Goal: Find contact information: Find contact information

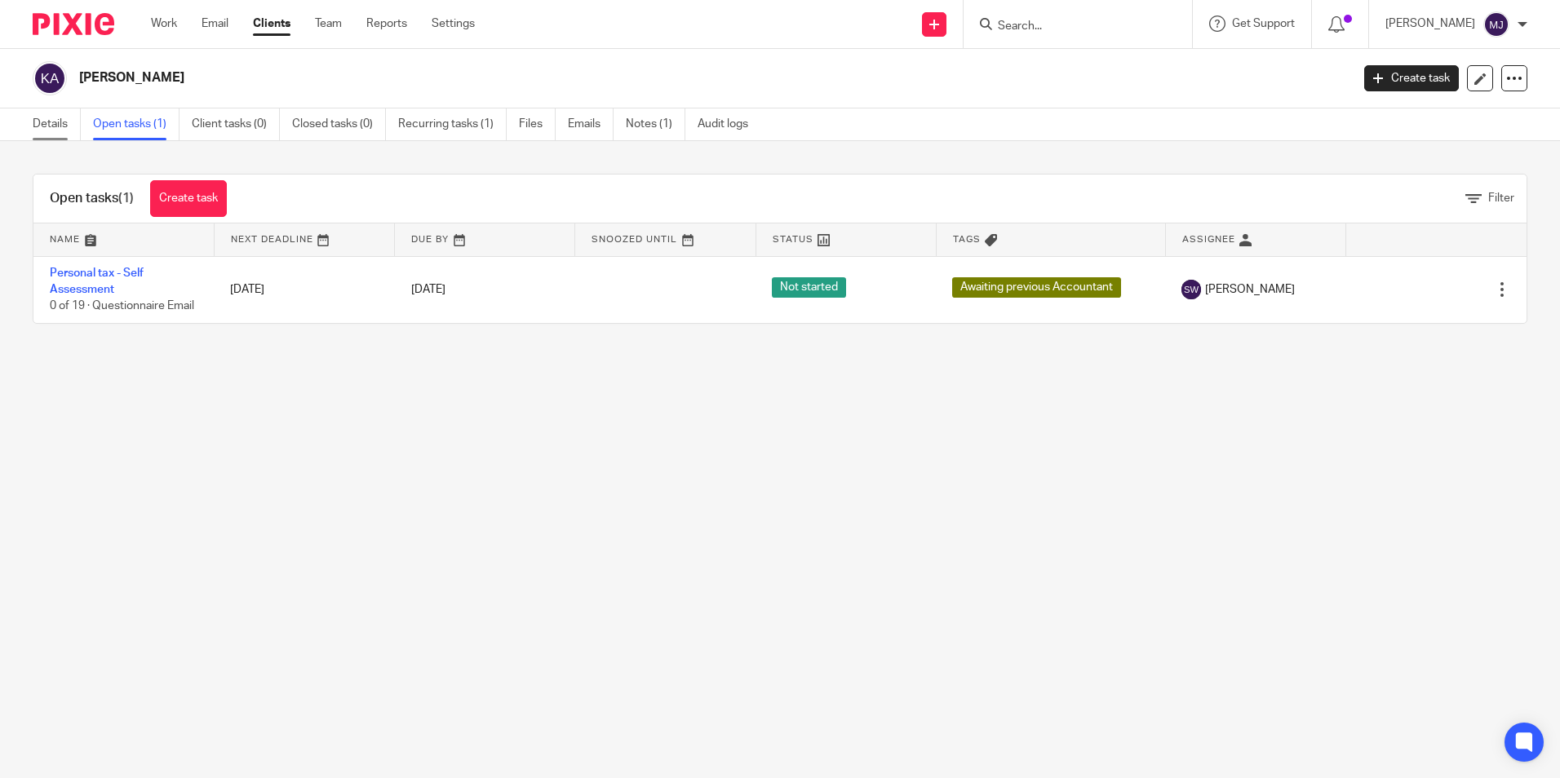
click at [52, 118] on link "Details" at bounding box center [57, 125] width 48 height 32
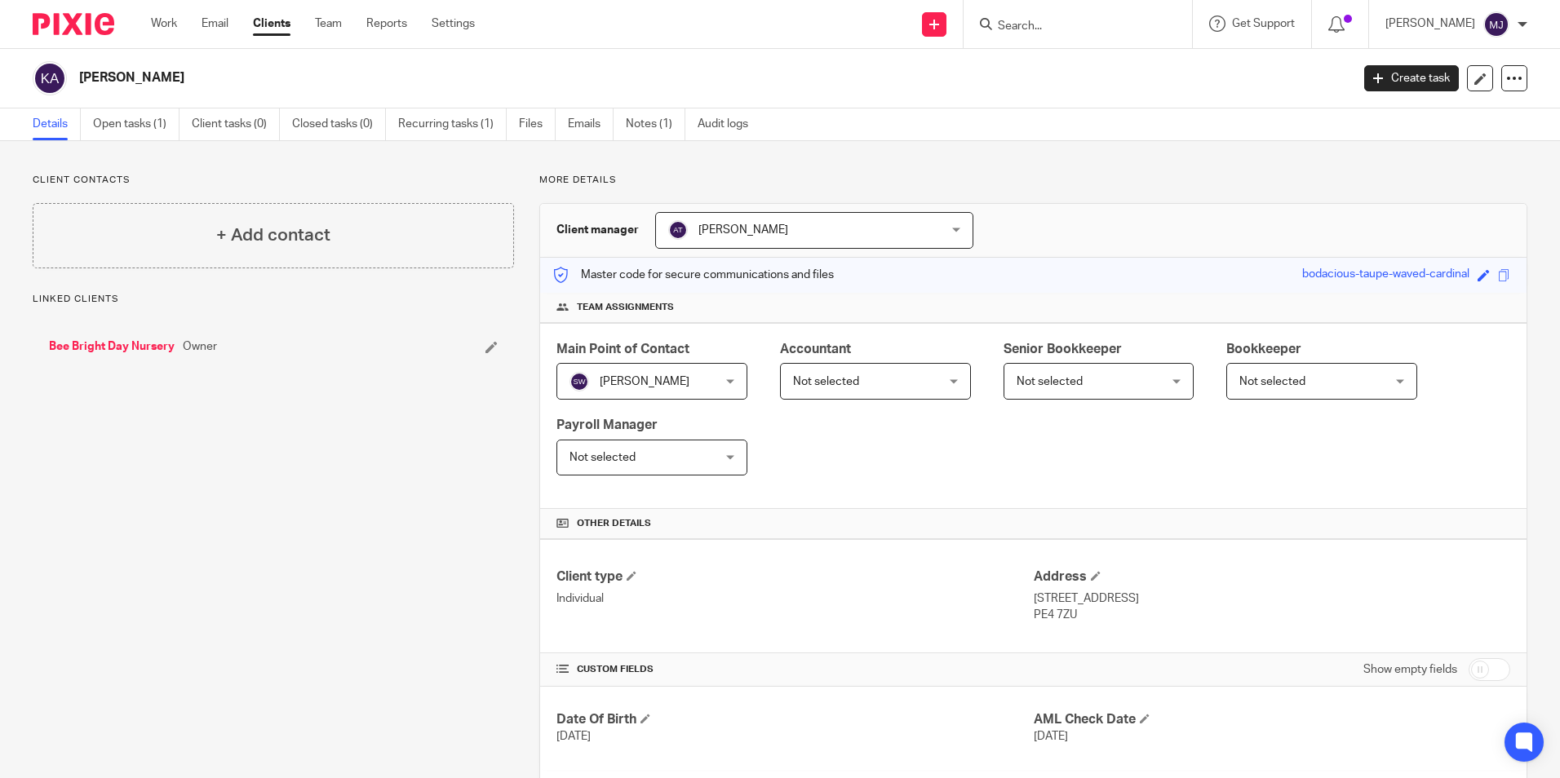
click at [132, 352] on link "Bee Bright Day Nursery" at bounding box center [112, 347] width 126 height 16
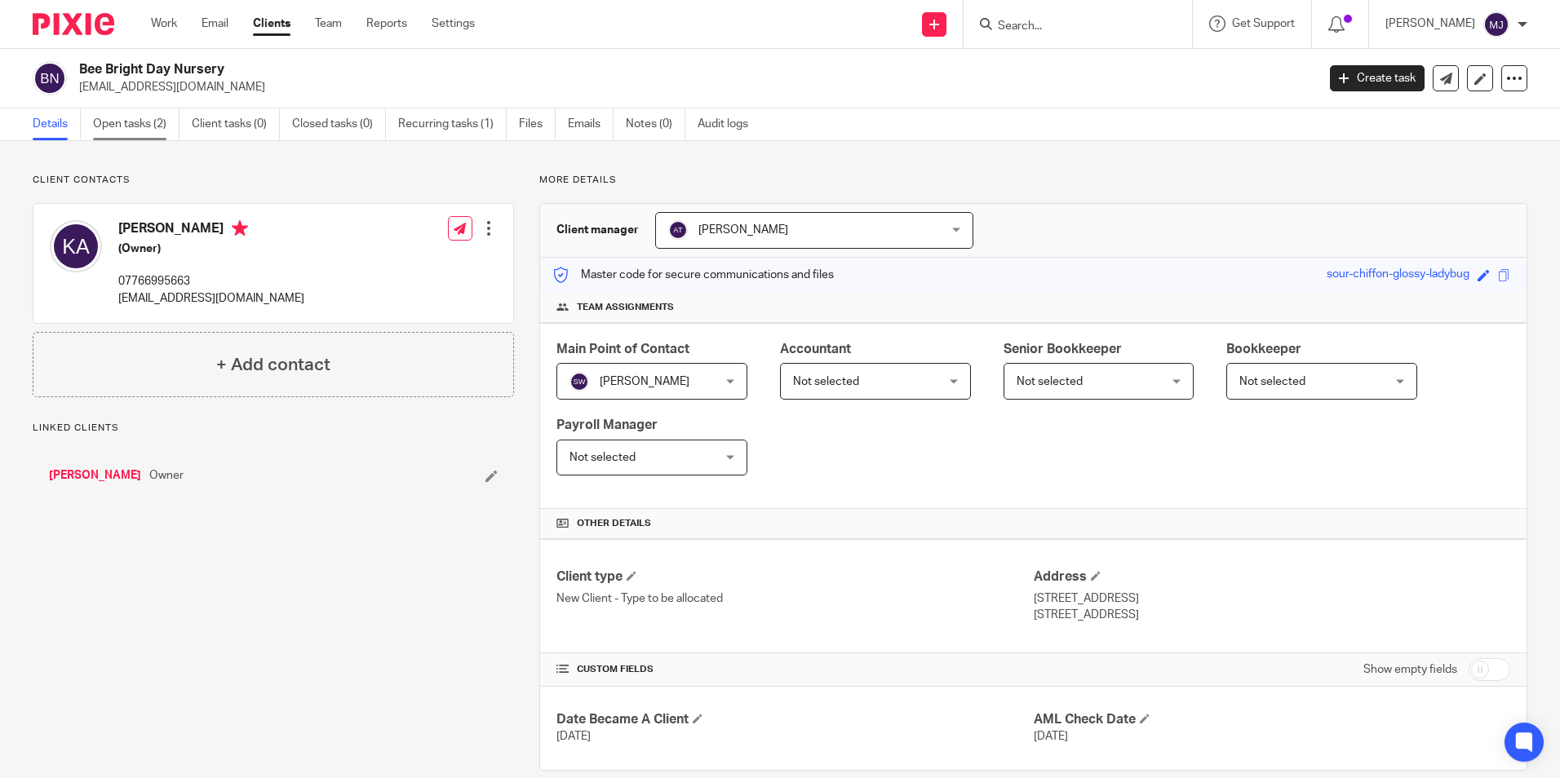
click at [136, 109] on link "Open tasks (2)" at bounding box center [136, 125] width 86 height 32
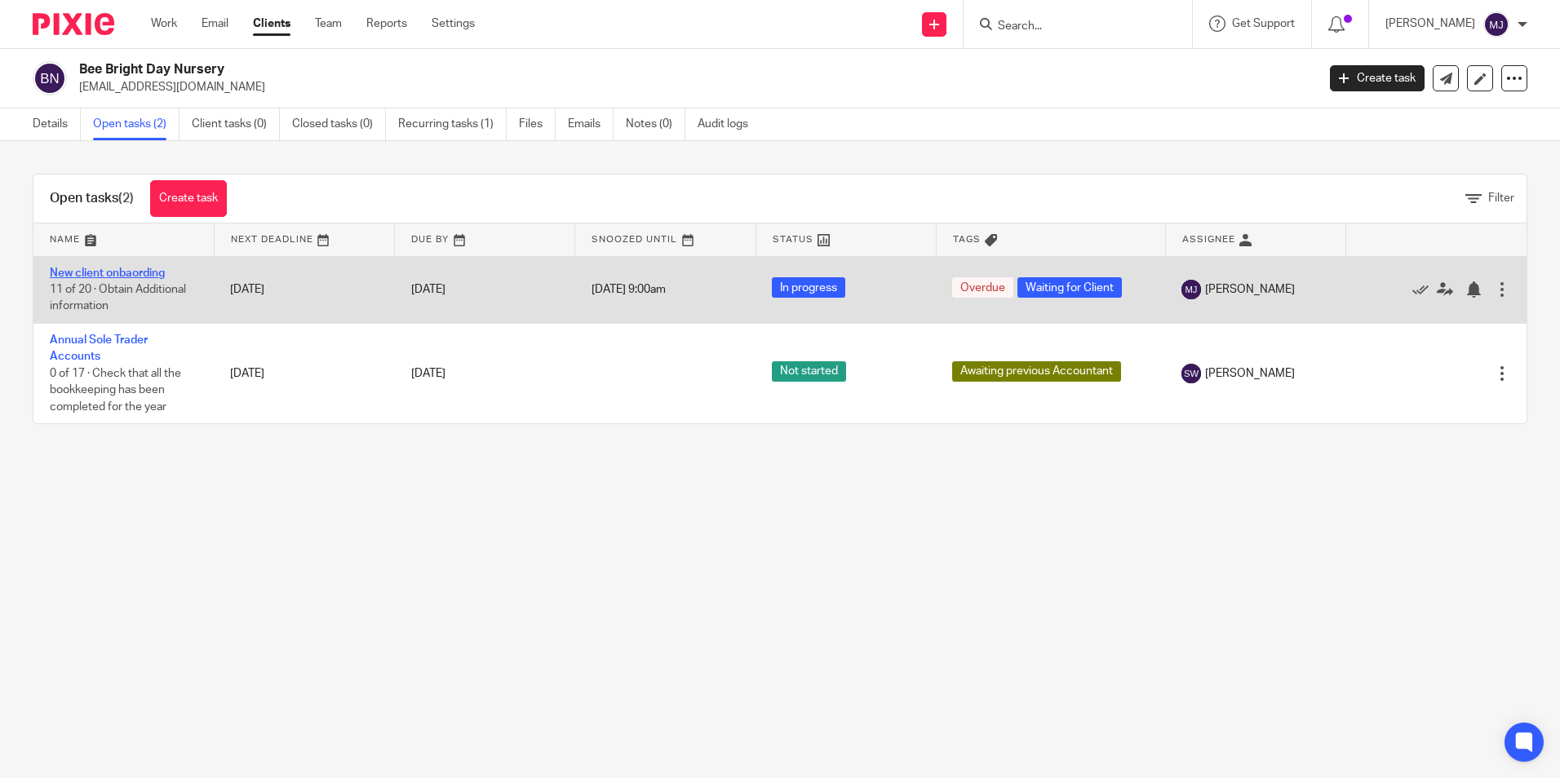
click at [153, 271] on link "New client onbaording" at bounding box center [107, 273] width 115 height 11
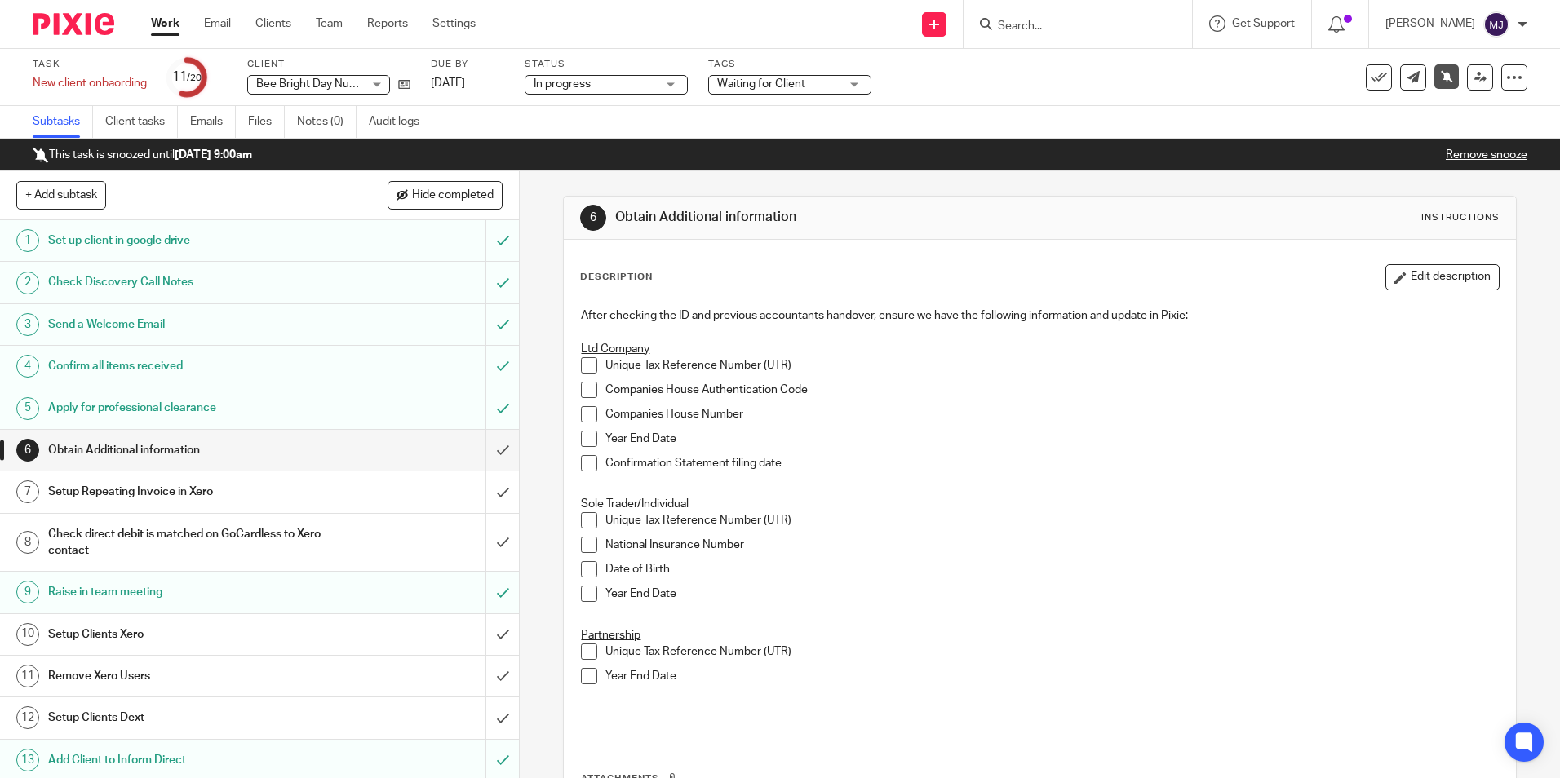
click at [56, 26] on img at bounding box center [74, 24] width 82 height 22
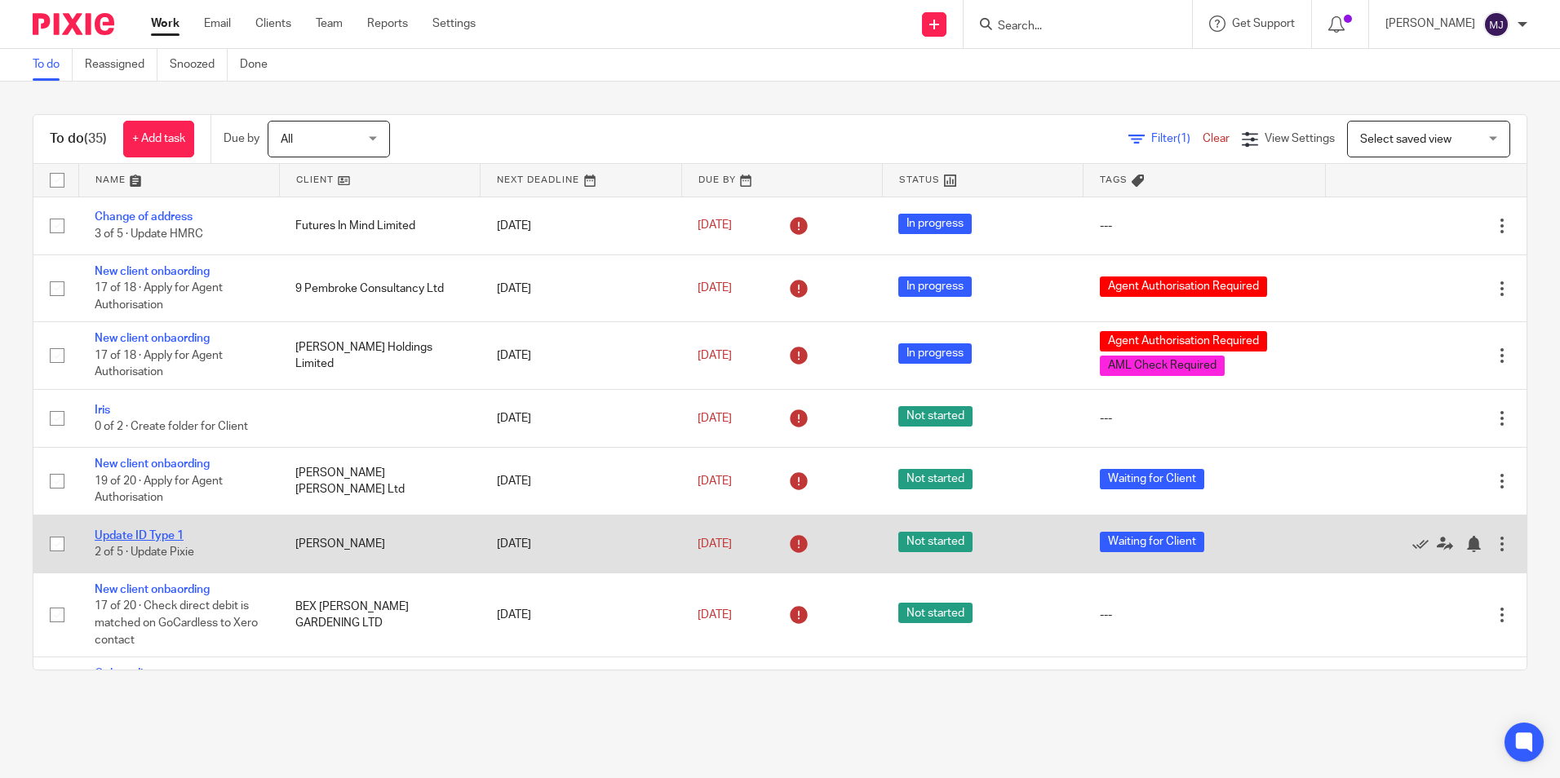
click at [160, 537] on link "Update ID Type 1" at bounding box center [139, 535] width 89 height 11
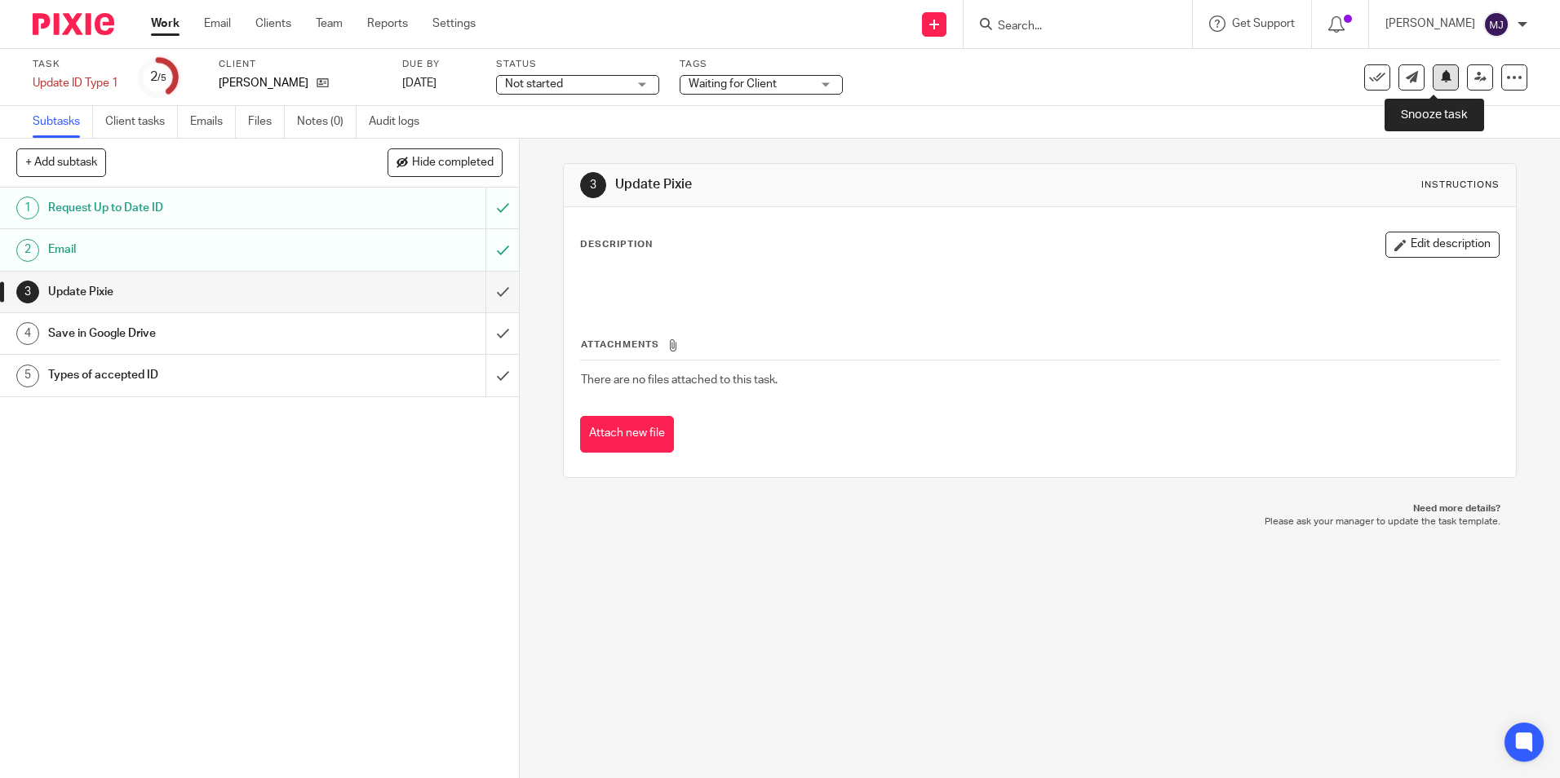
click at [1434, 86] on button at bounding box center [1446, 77] width 26 height 26
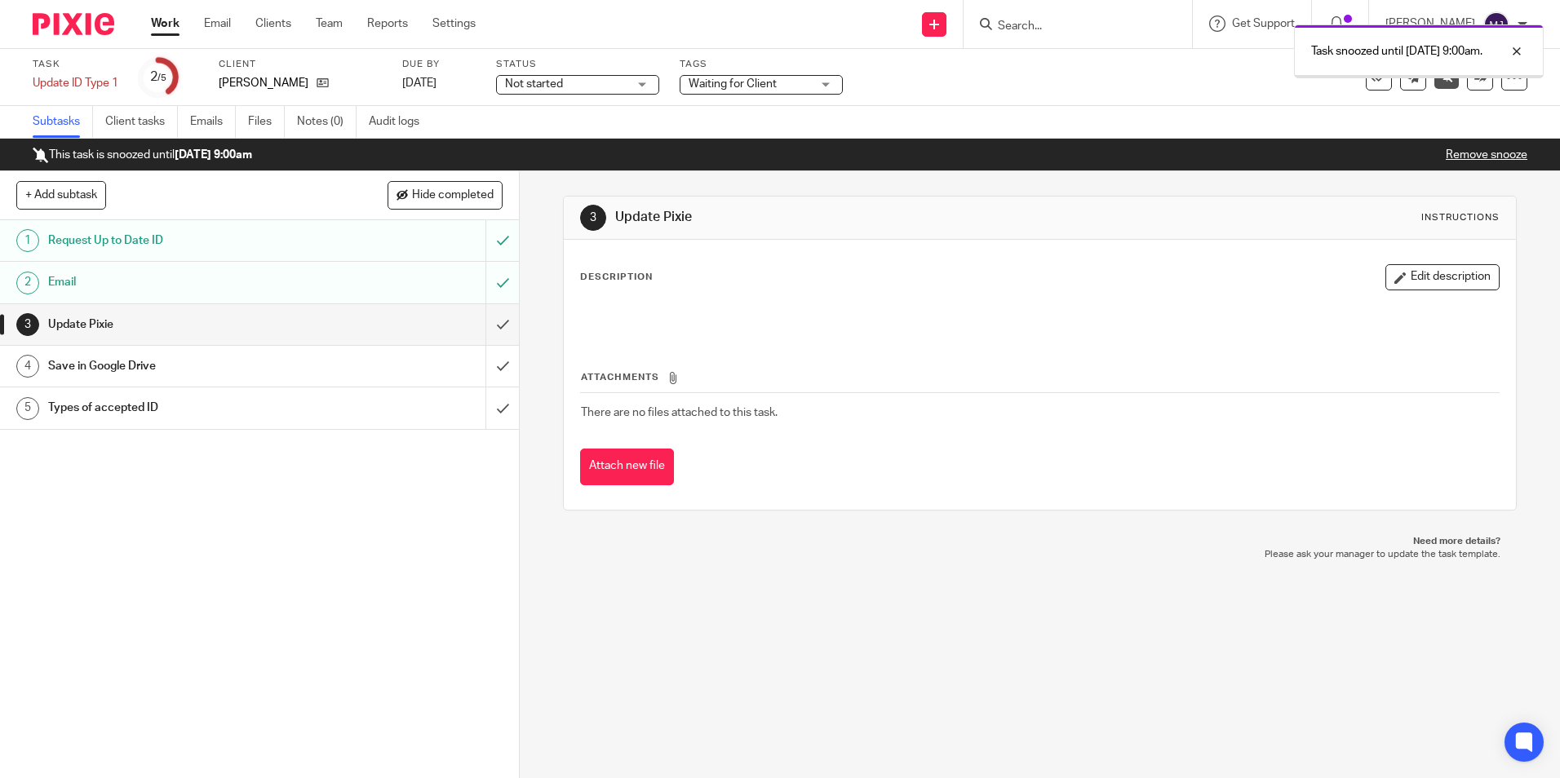
click at [76, 24] on img at bounding box center [74, 24] width 82 height 22
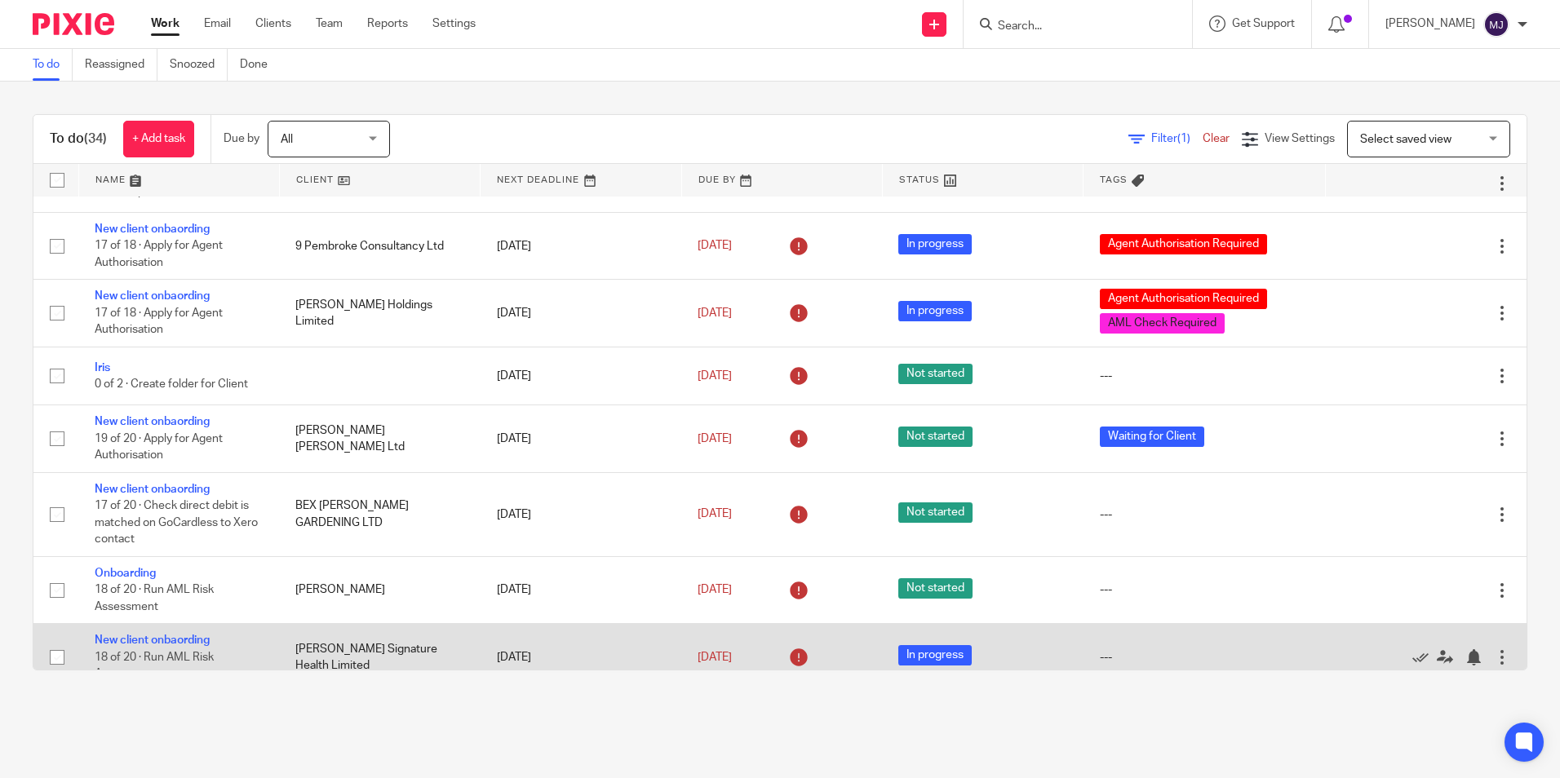
scroll to position [163, 0]
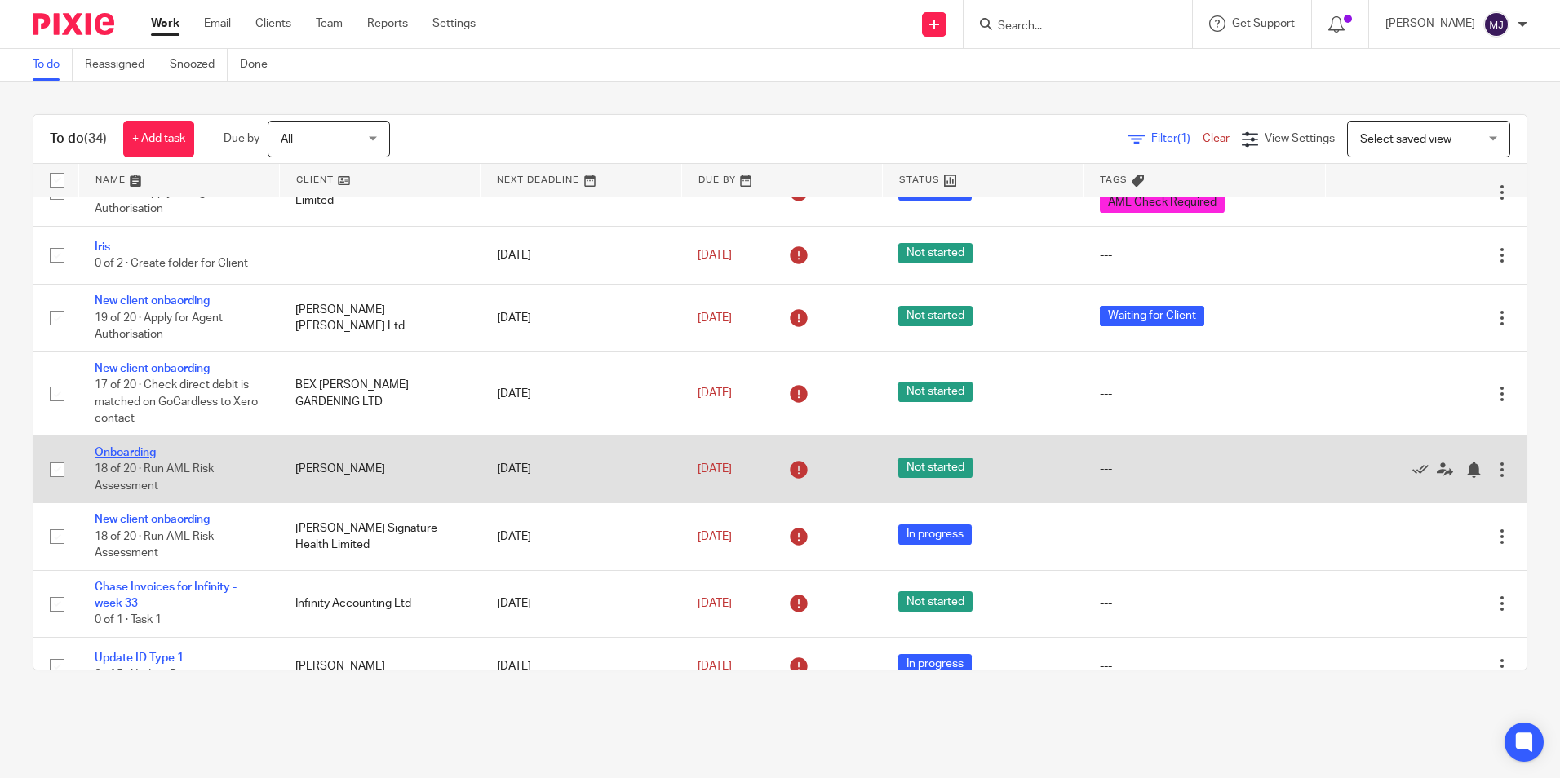
click at [141, 448] on link "Onboarding" at bounding box center [125, 452] width 61 height 11
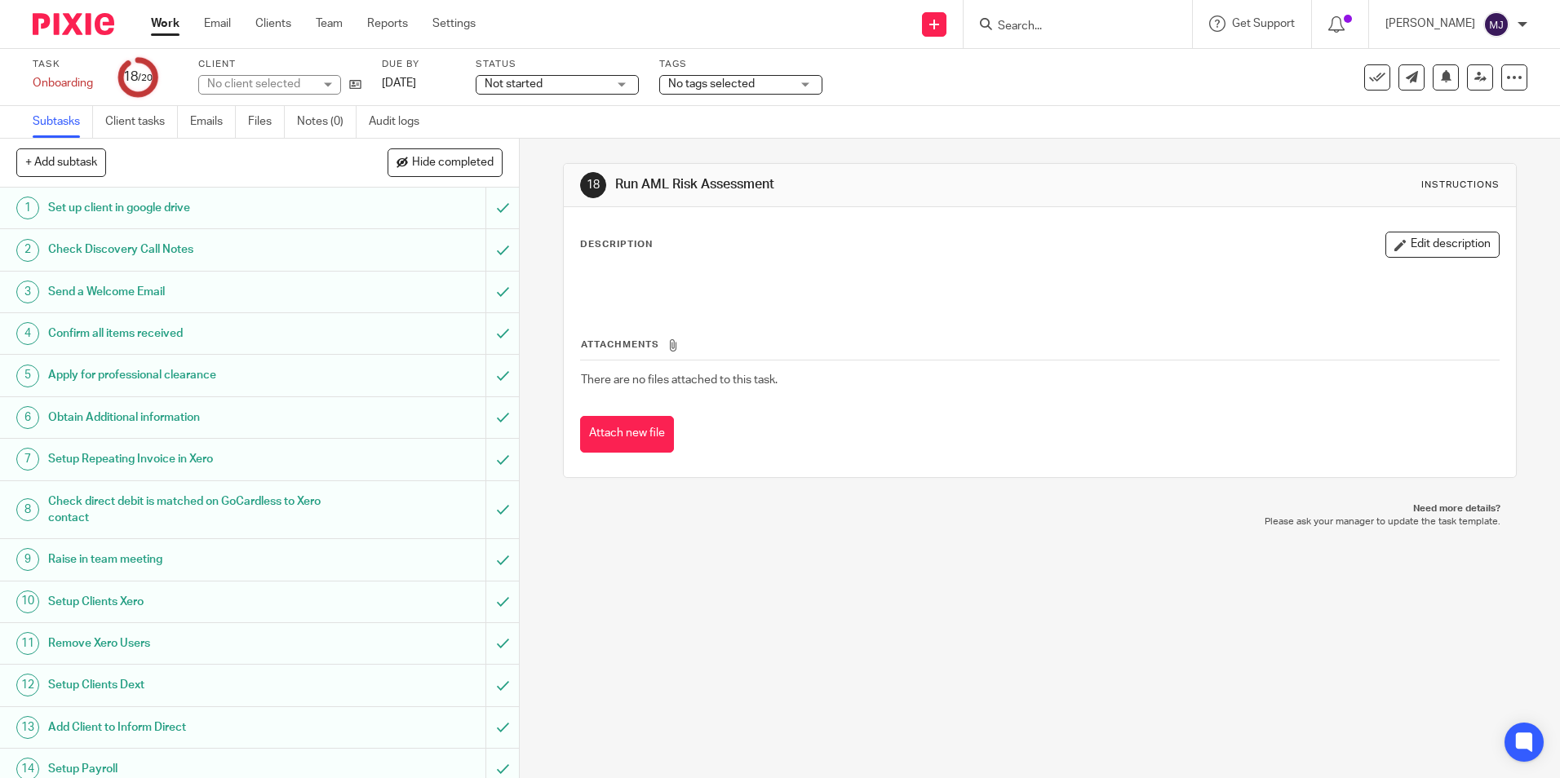
scroll to position [264, 0]
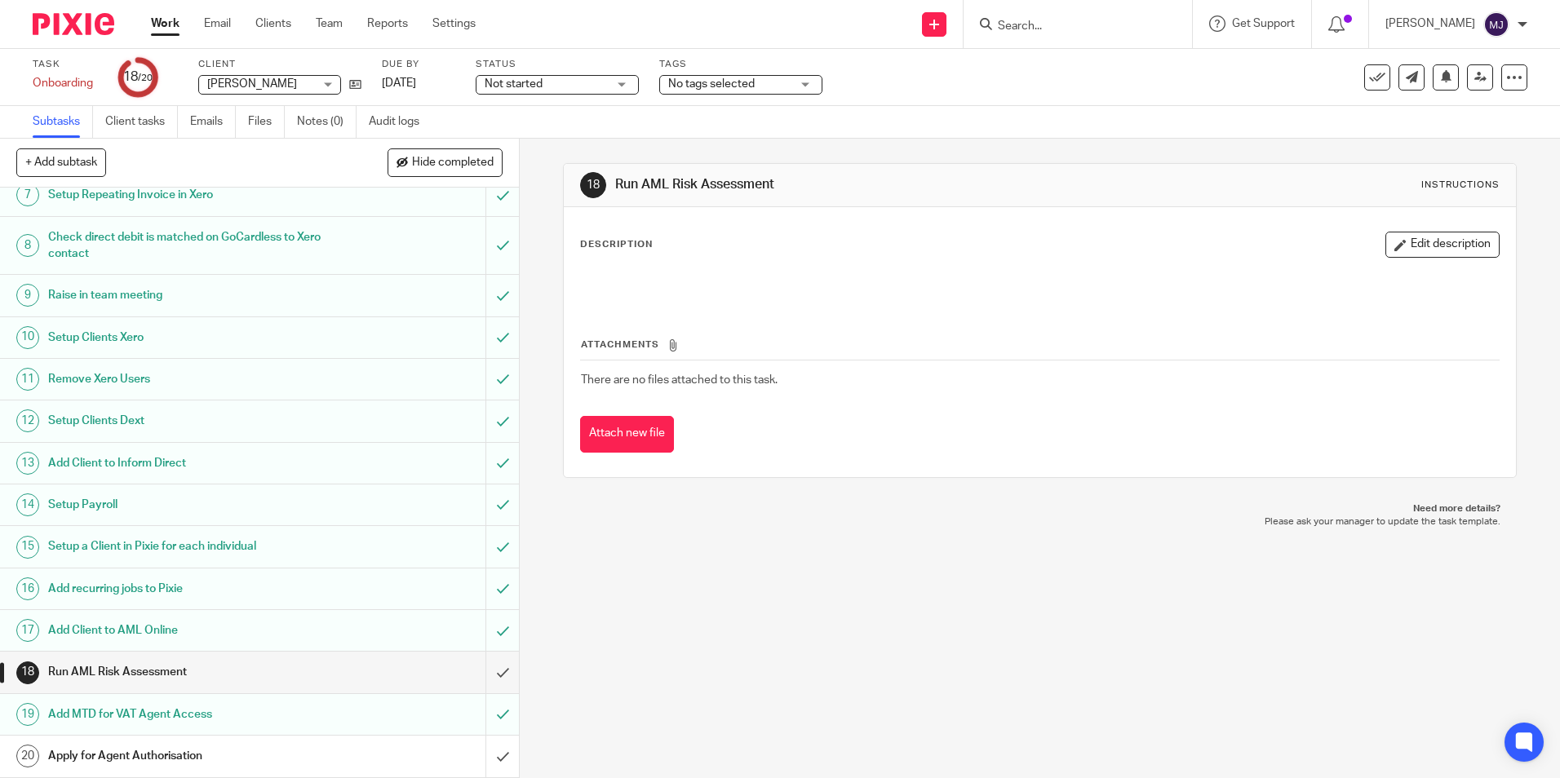
click at [102, 23] on img at bounding box center [74, 24] width 82 height 22
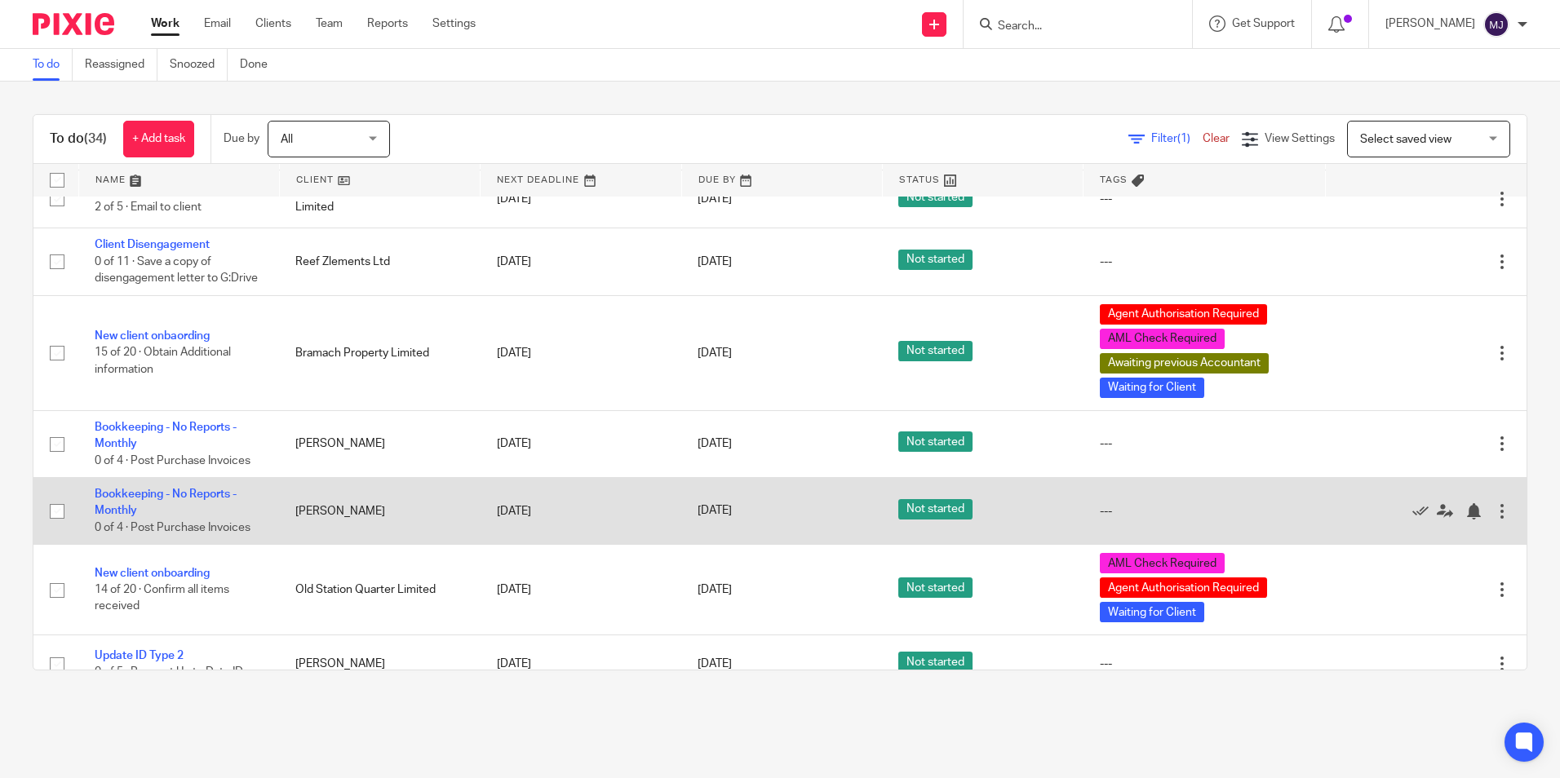
scroll to position [1882, 0]
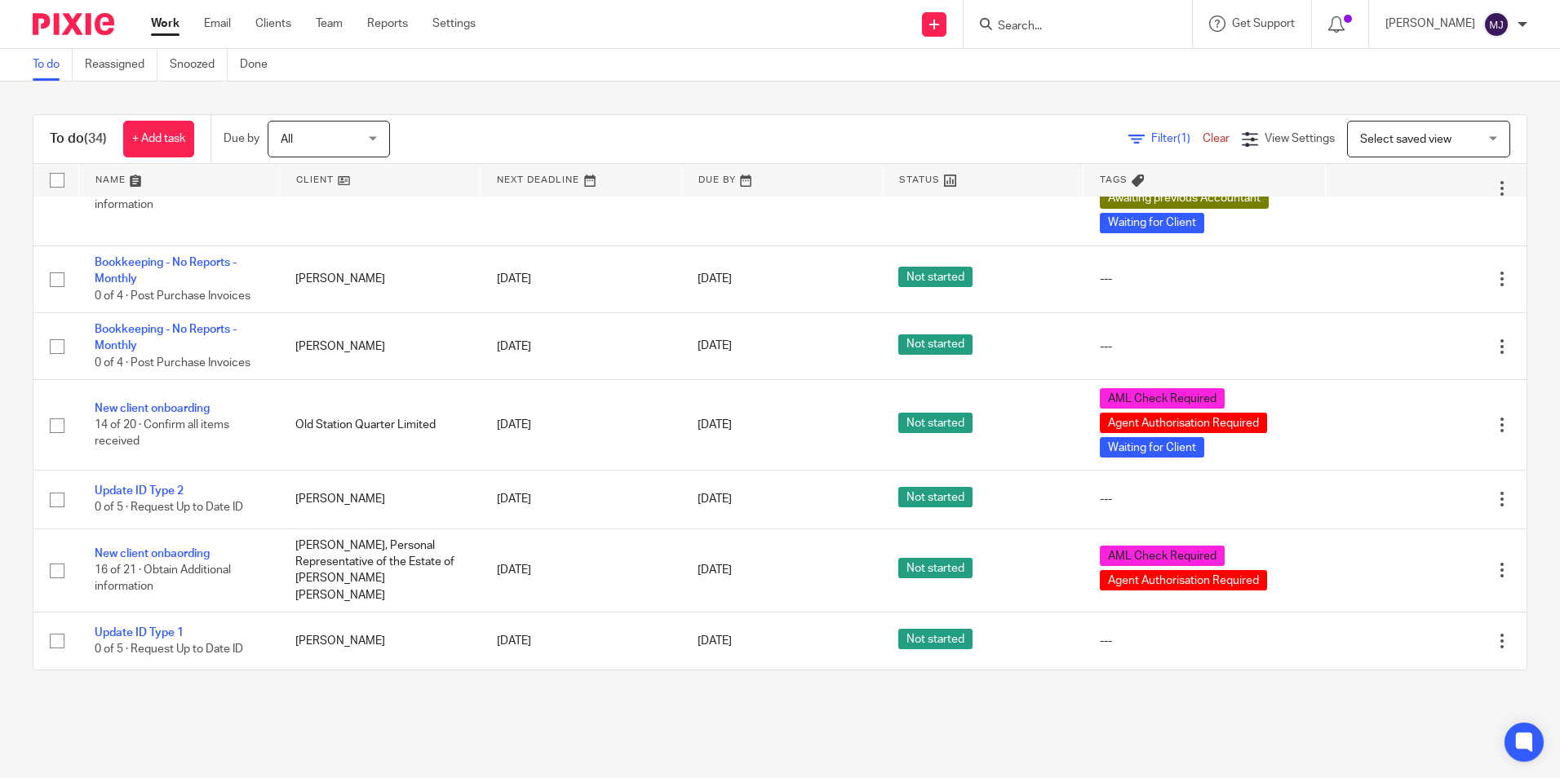
click at [1074, 27] on input "Search" at bounding box center [1069, 27] width 147 height 15
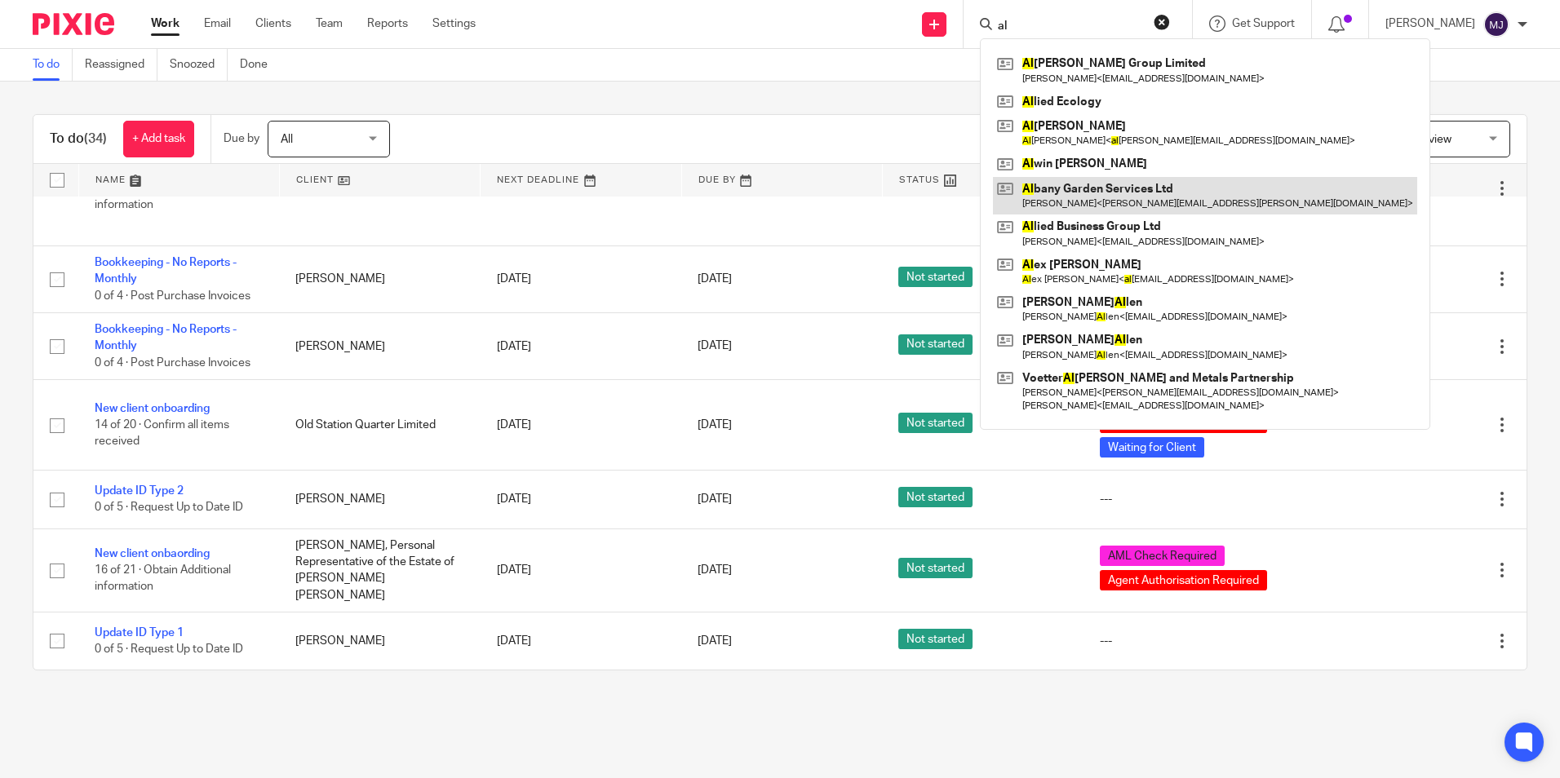
type input "al"
click at [1114, 187] on link at bounding box center [1205, 196] width 424 height 38
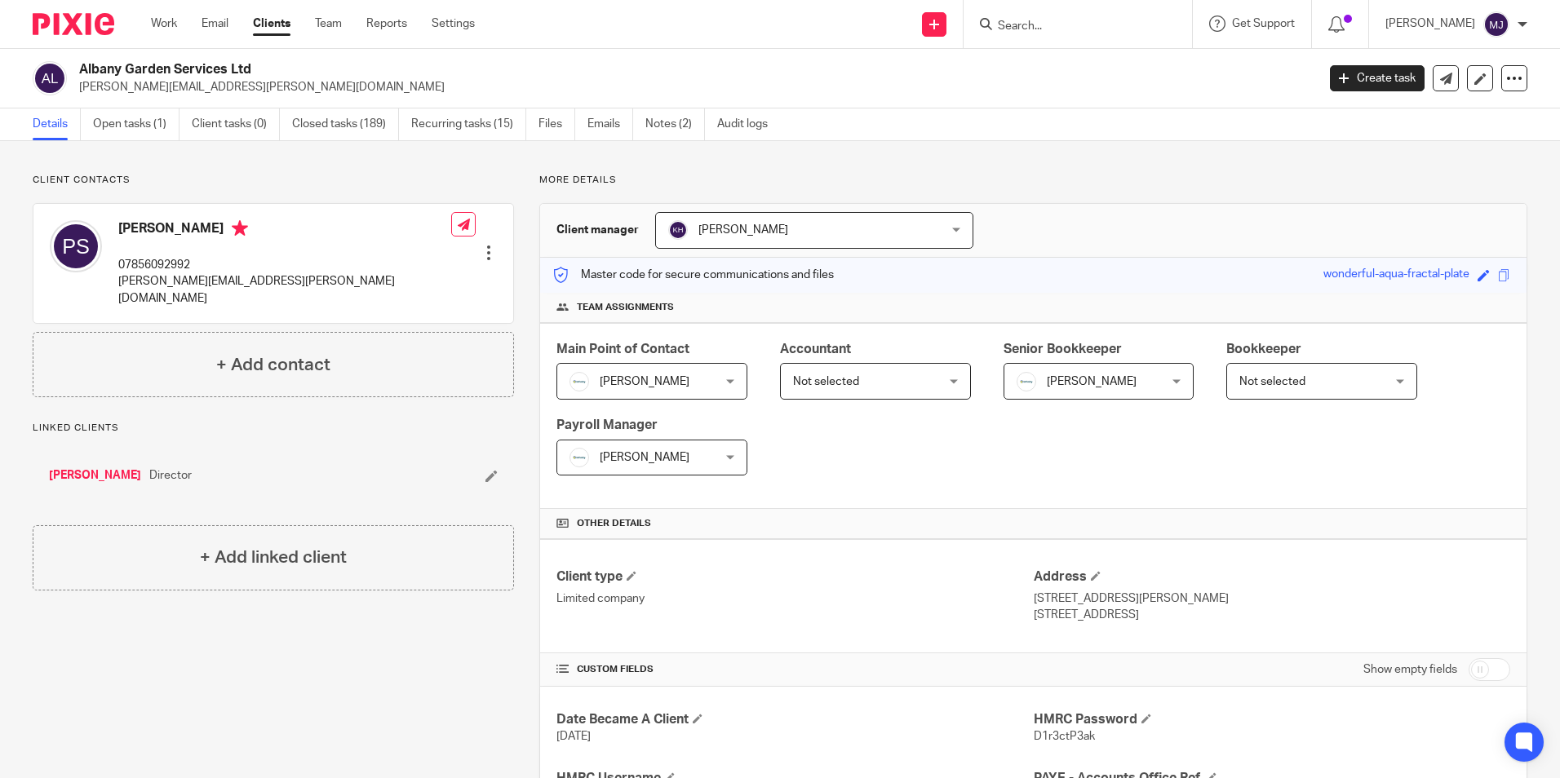
drag, startPoint x: 65, startPoint y: 454, endPoint x: 95, endPoint y: 454, distance: 29.4
click at [67, 467] on link "[PERSON_NAME]" at bounding box center [95, 475] width 92 height 16
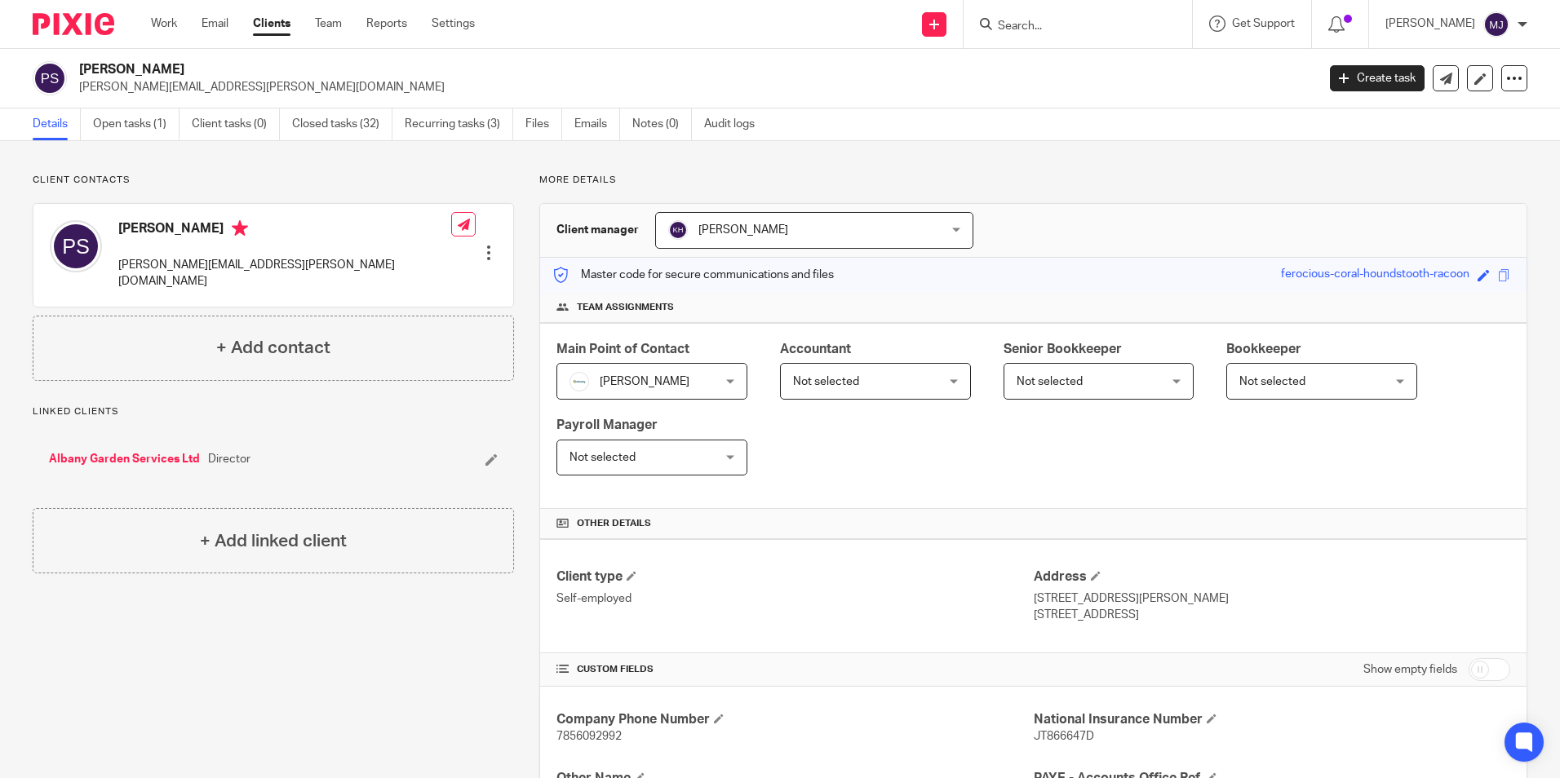
click at [166, 451] on link "Albany Garden Services Ltd" at bounding box center [124, 459] width 151 height 16
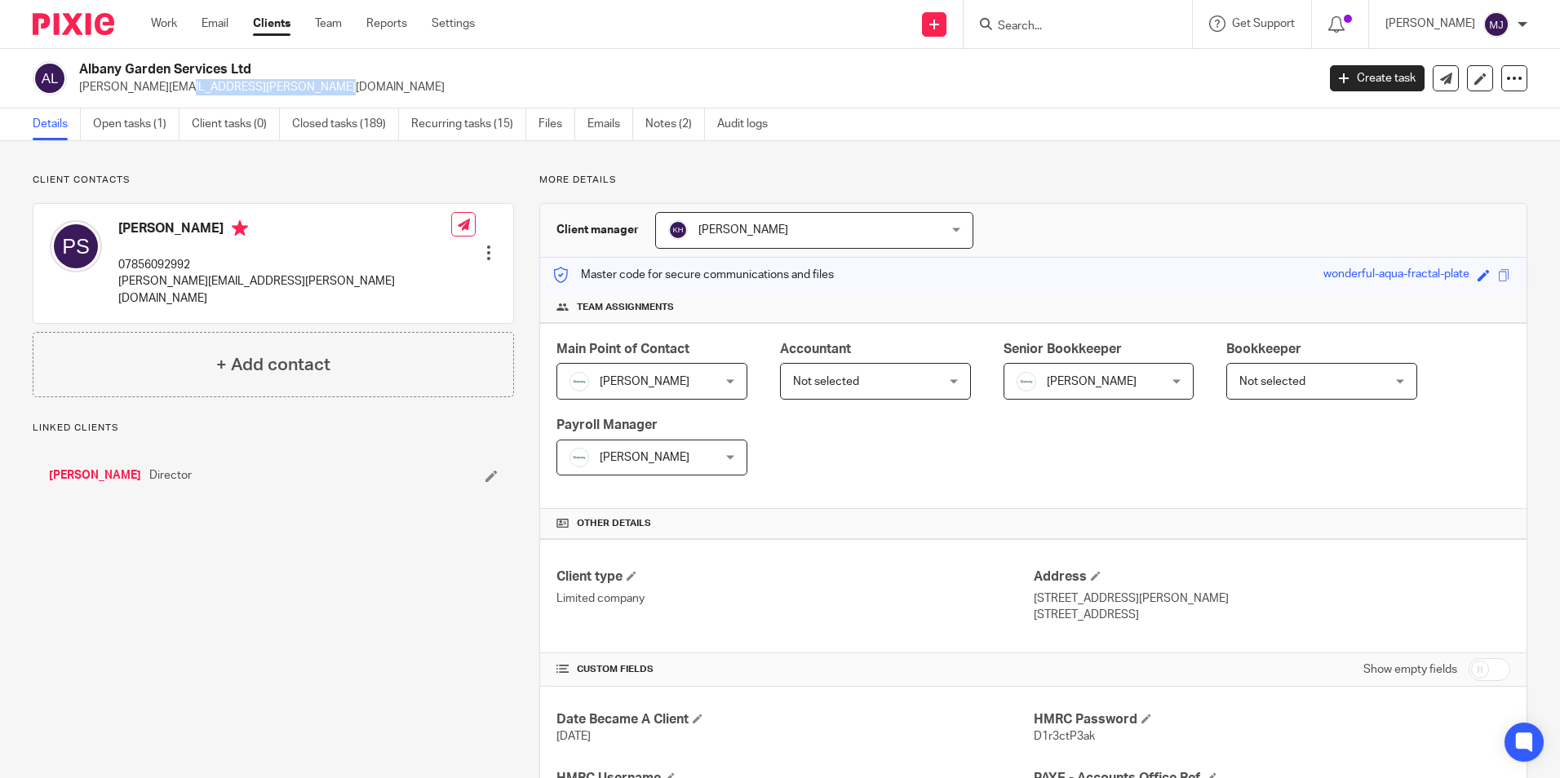
drag, startPoint x: 235, startPoint y: 94, endPoint x: 75, endPoint y: 87, distance: 160.0
click at [75, 87] on div "Albany Garden Services Ltd pete.squires@yahoo.co.uk" at bounding box center [669, 78] width 1273 height 34
copy p "pete.squires@yahoo.co.uk"
click at [1028, 26] on input "Search" at bounding box center [1069, 27] width 147 height 15
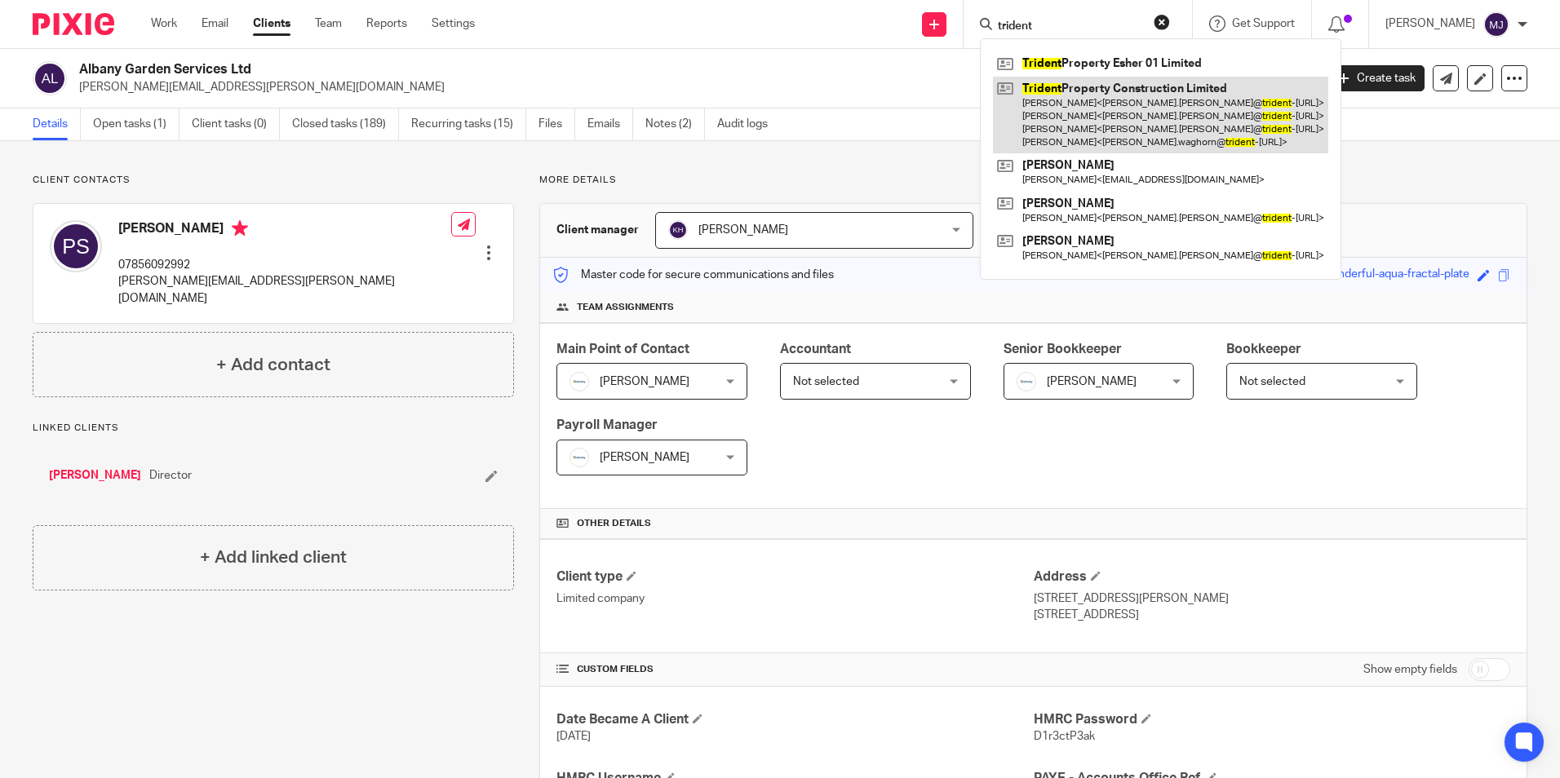
type input "trident"
click at [1185, 109] on link at bounding box center [1160, 116] width 335 height 78
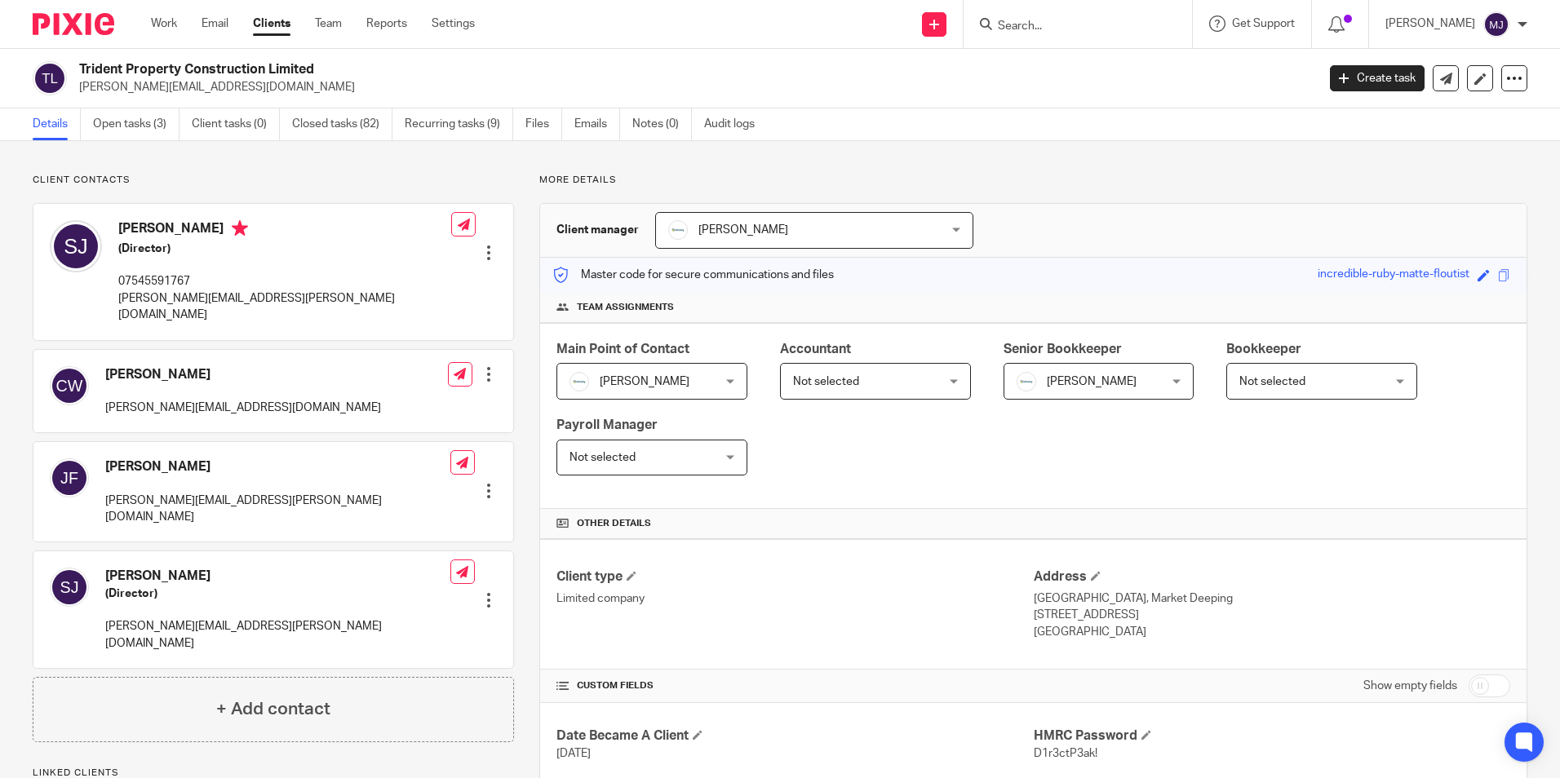
click at [574, 135] on ul "Details Open tasks (3) Client tasks (0) Closed tasks (82) Recurring tasks (9) F…" at bounding box center [406, 125] width 746 height 32
click at [587, 126] on link "Emails" at bounding box center [597, 125] width 46 height 32
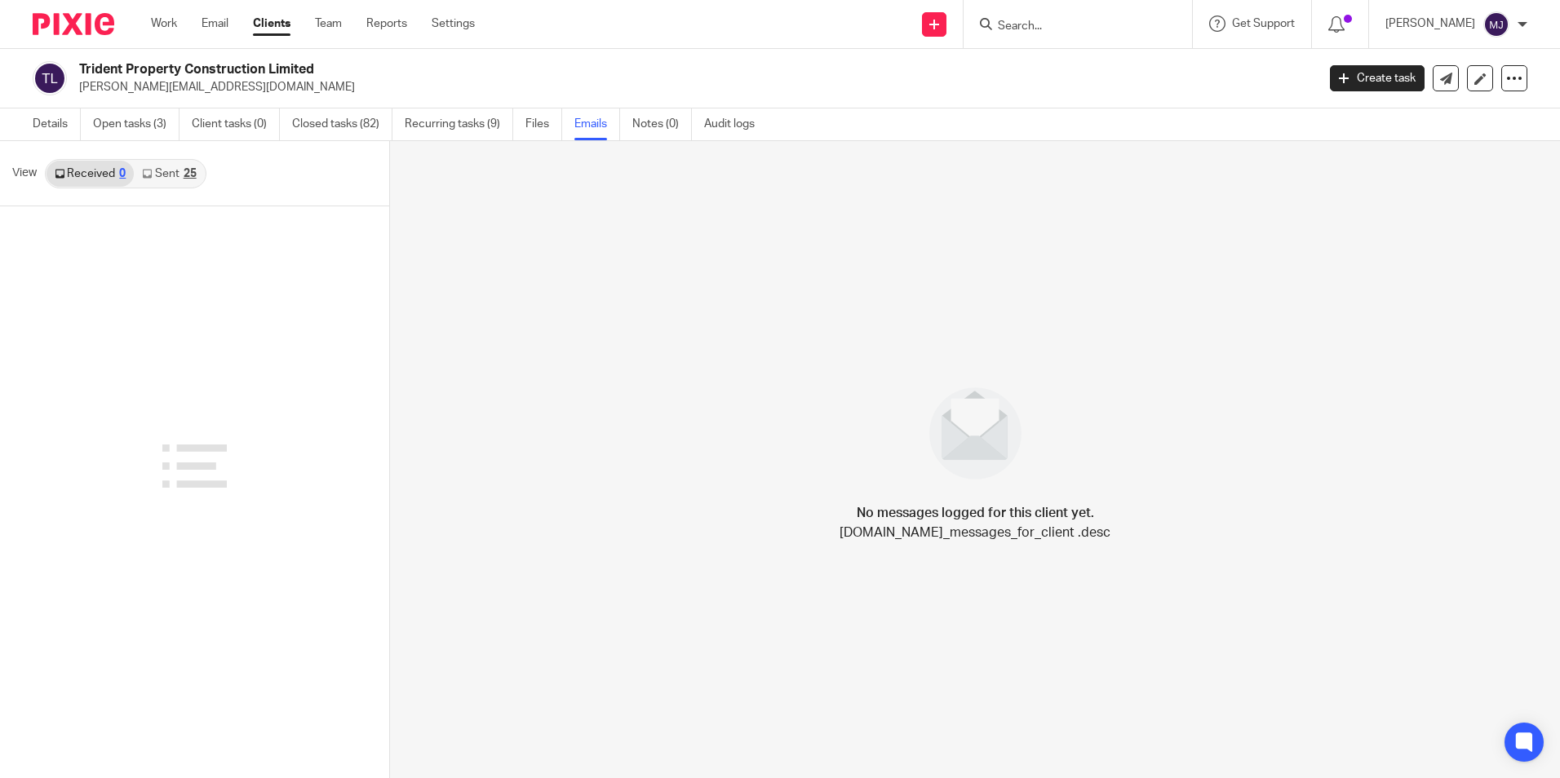
click at [173, 178] on link "Sent 25" at bounding box center [169, 174] width 70 height 26
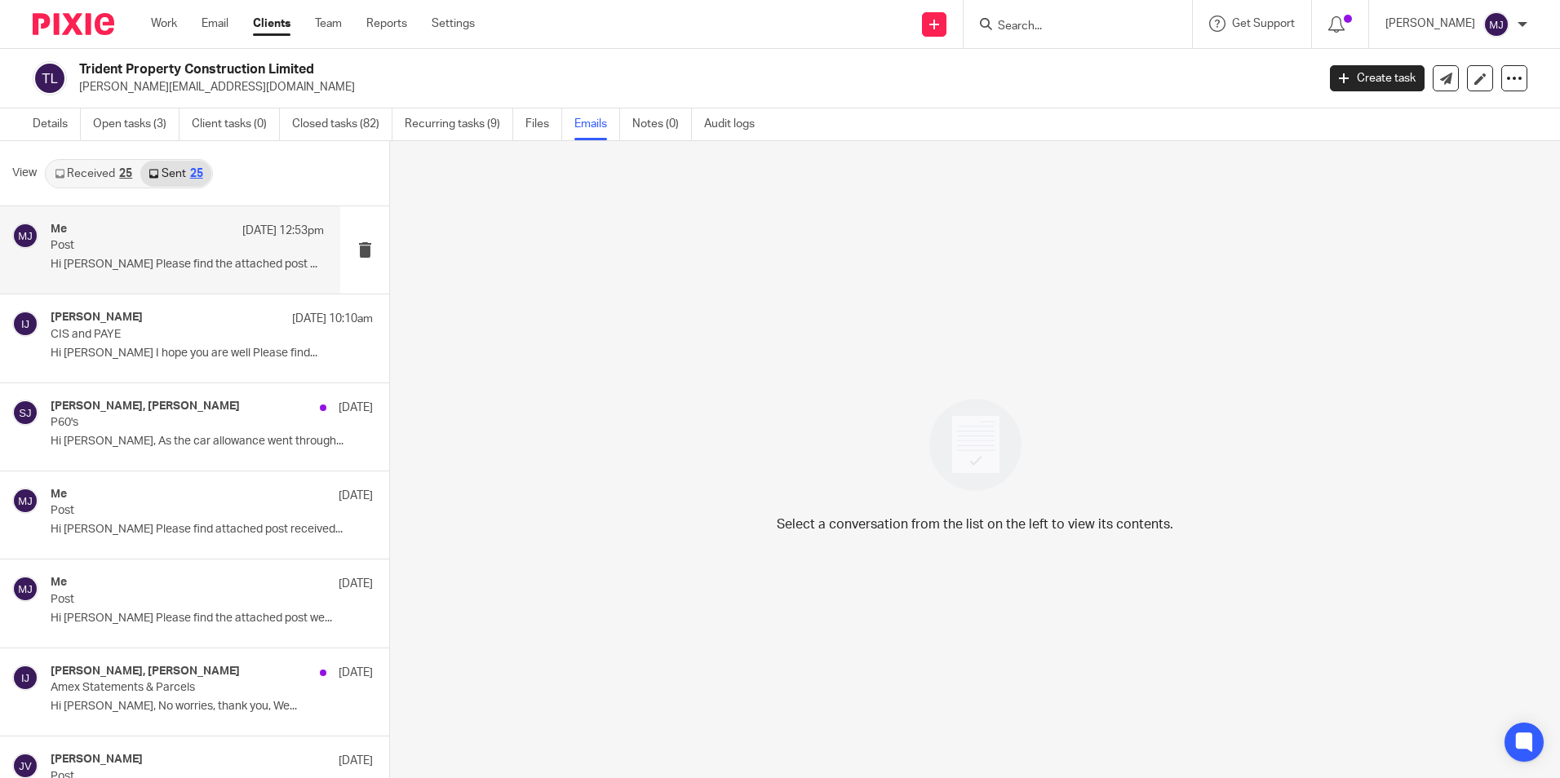
click at [152, 278] on div "Me [DATE] 12:53pm Post Hi [PERSON_NAME] Please find the attached post ..." at bounding box center [170, 249] width 340 height 87
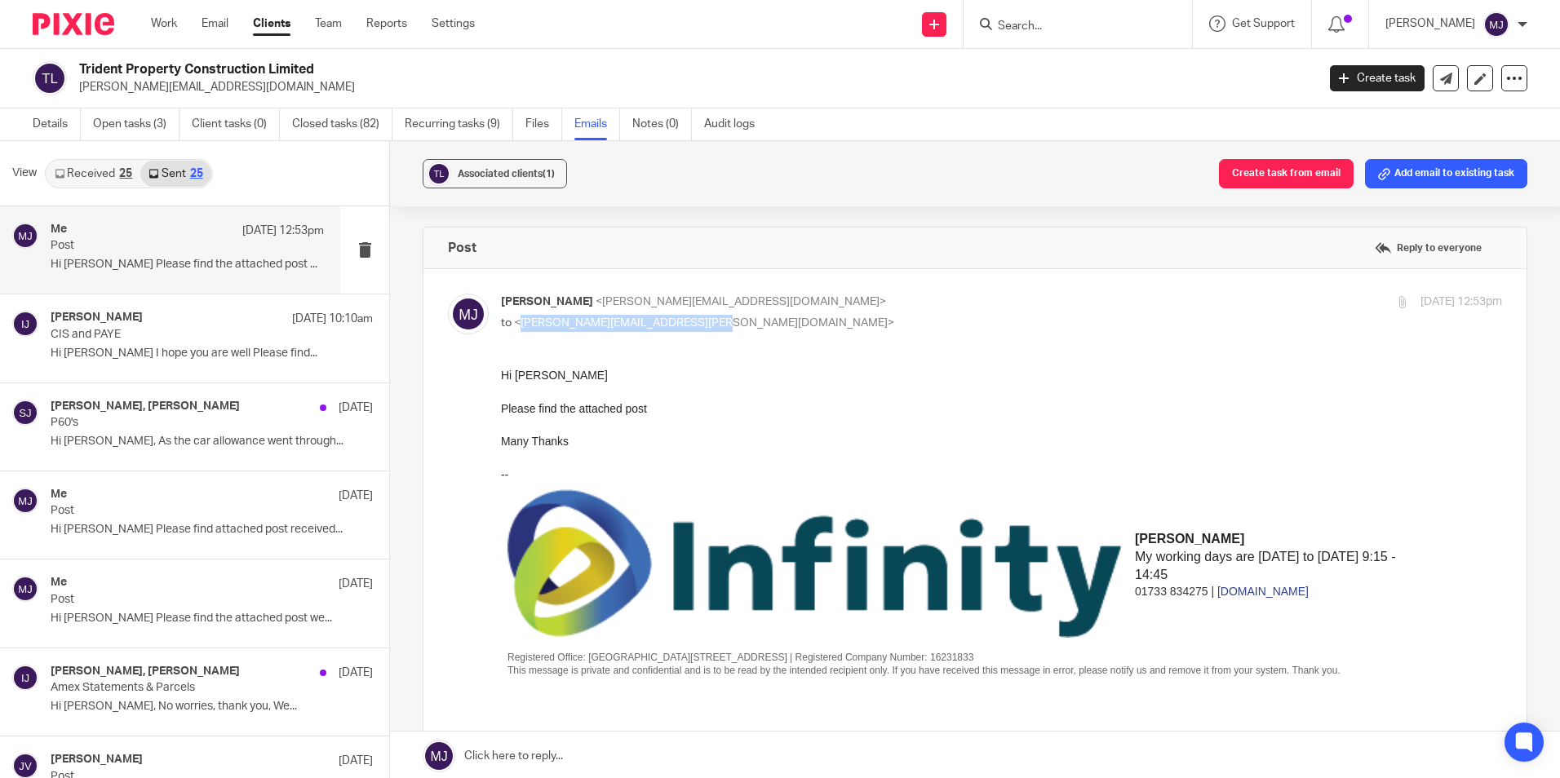
drag, startPoint x: 706, startPoint y: 329, endPoint x: 518, endPoint y: 329, distance: 187.6
click at [518, 329] on p "to <[PERSON_NAME][EMAIL_ADDRESS][PERSON_NAME][DOMAIN_NAME]>" at bounding box center [834, 323] width 667 height 17
copy span "[PERSON_NAME][EMAIL_ADDRESS][PERSON_NAME][DOMAIN_NAME]"
click at [60, 138] on link "Details" at bounding box center [57, 125] width 48 height 32
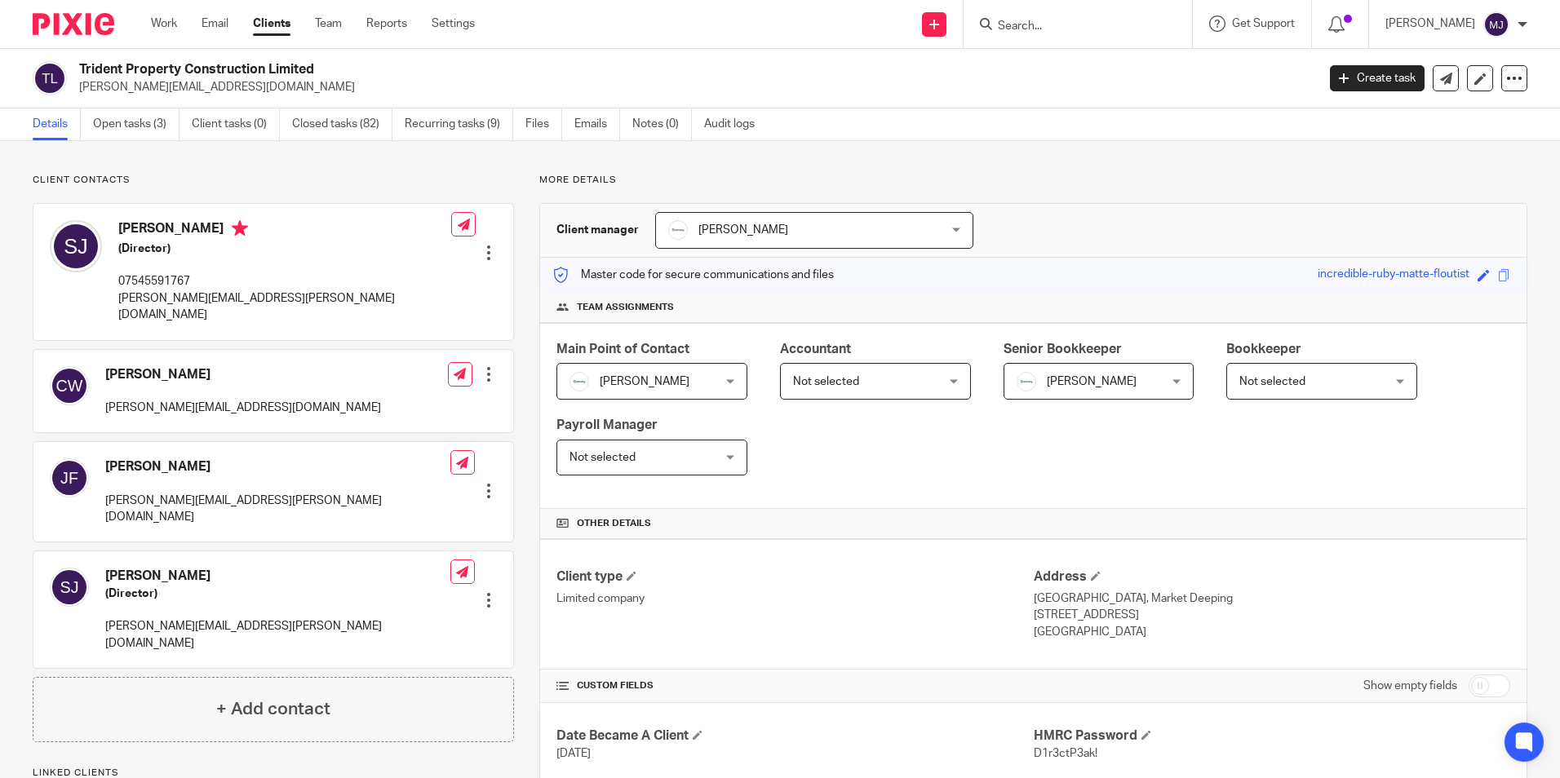
click at [58, 33] on img at bounding box center [74, 24] width 82 height 22
